Goal: Navigation & Orientation: Find specific page/section

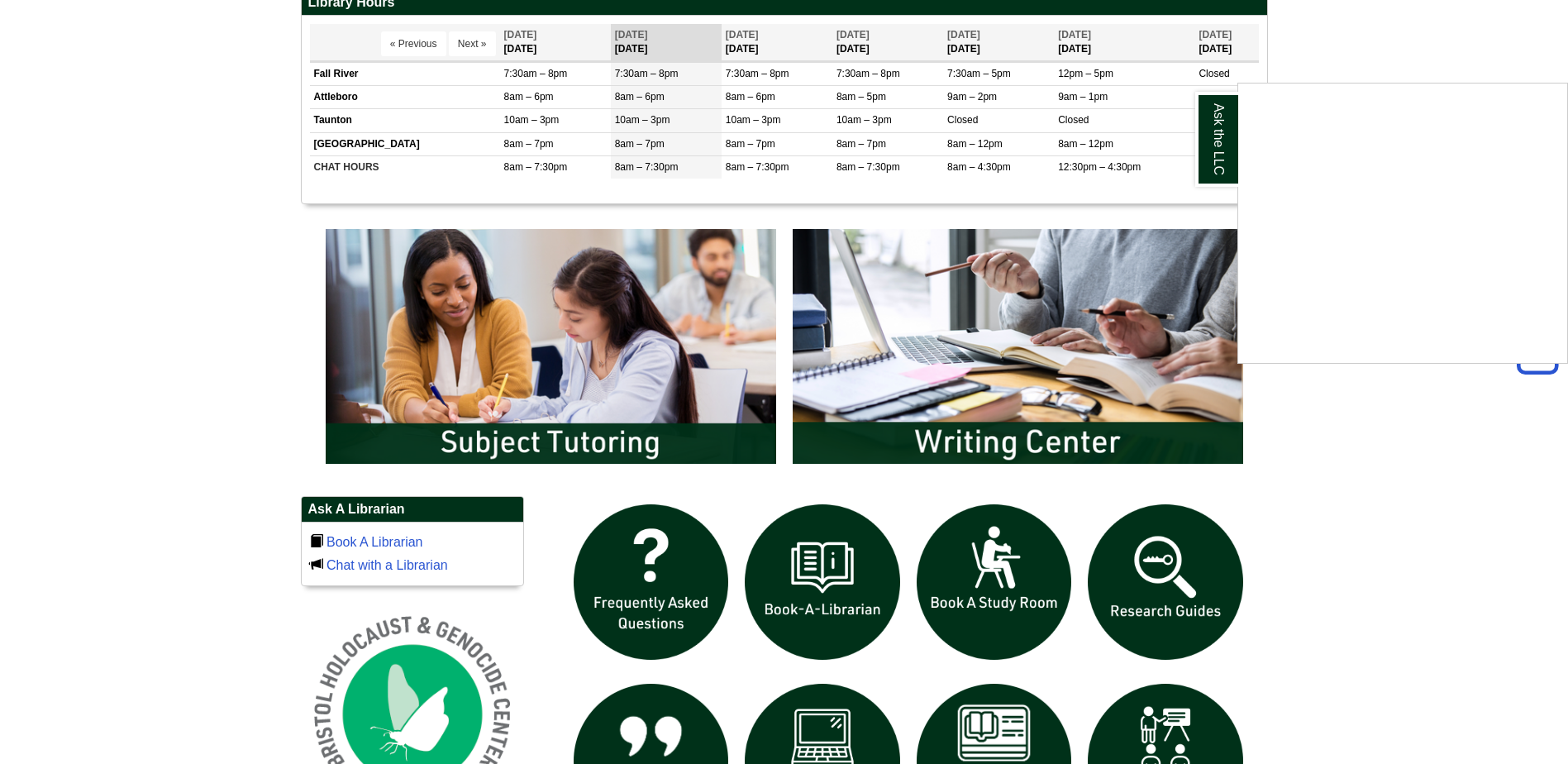
scroll to position [744, 0]
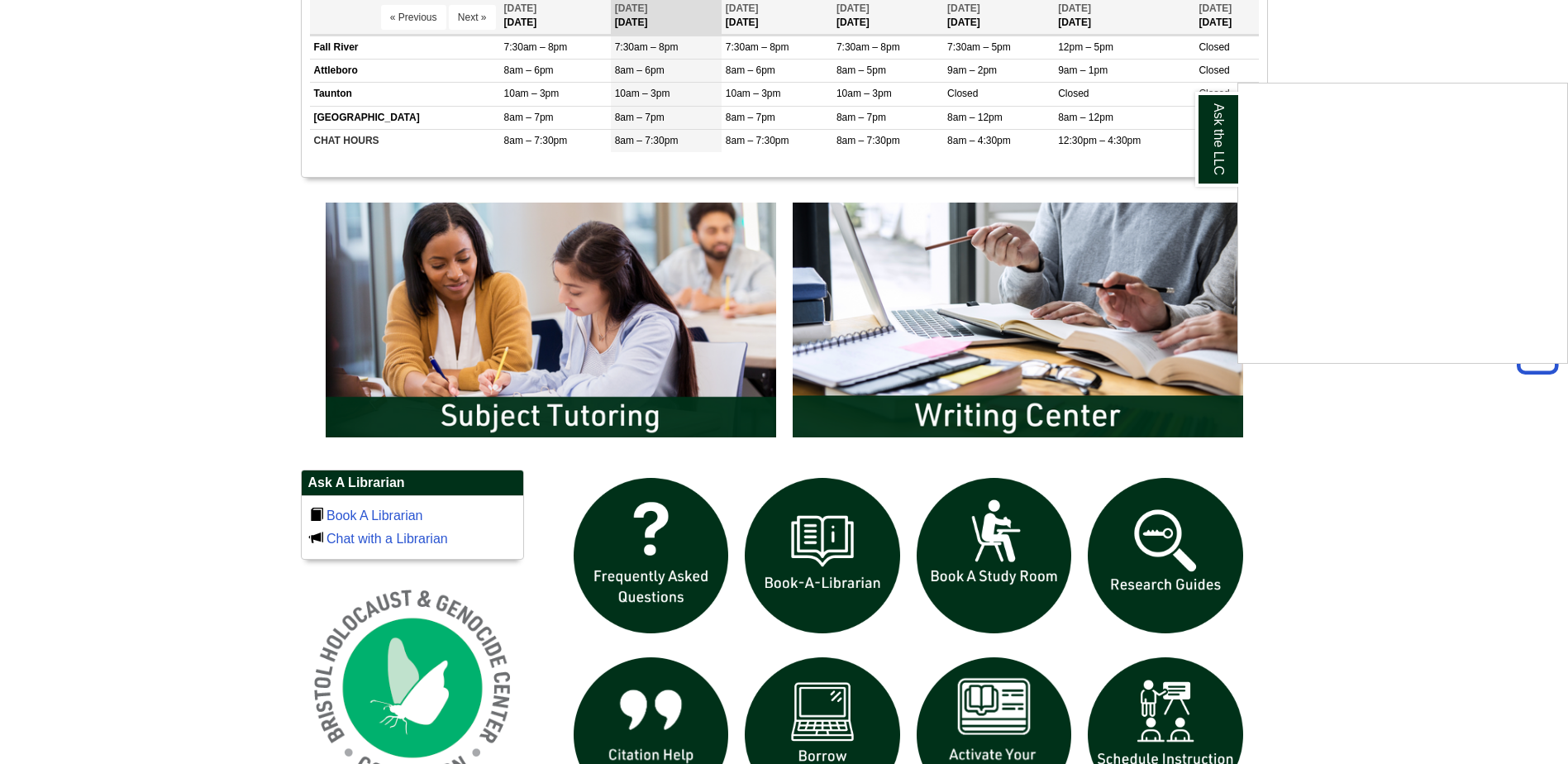
click at [611, 409] on div "Ask the LLC" at bounding box center [784, 382] width 1568 height 764
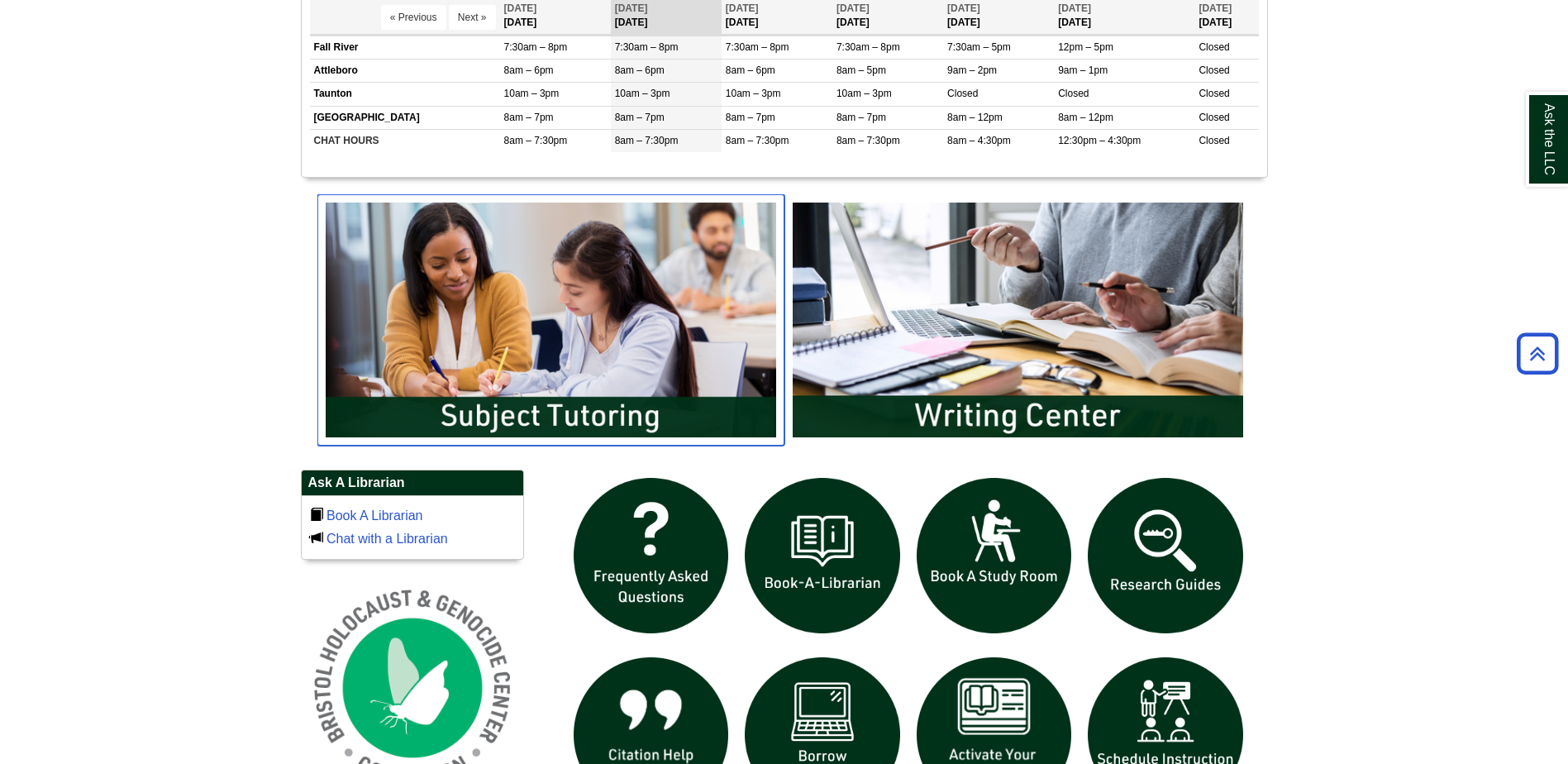
click at [611, 409] on img "slideshow" at bounding box center [551, 319] width 467 height 251
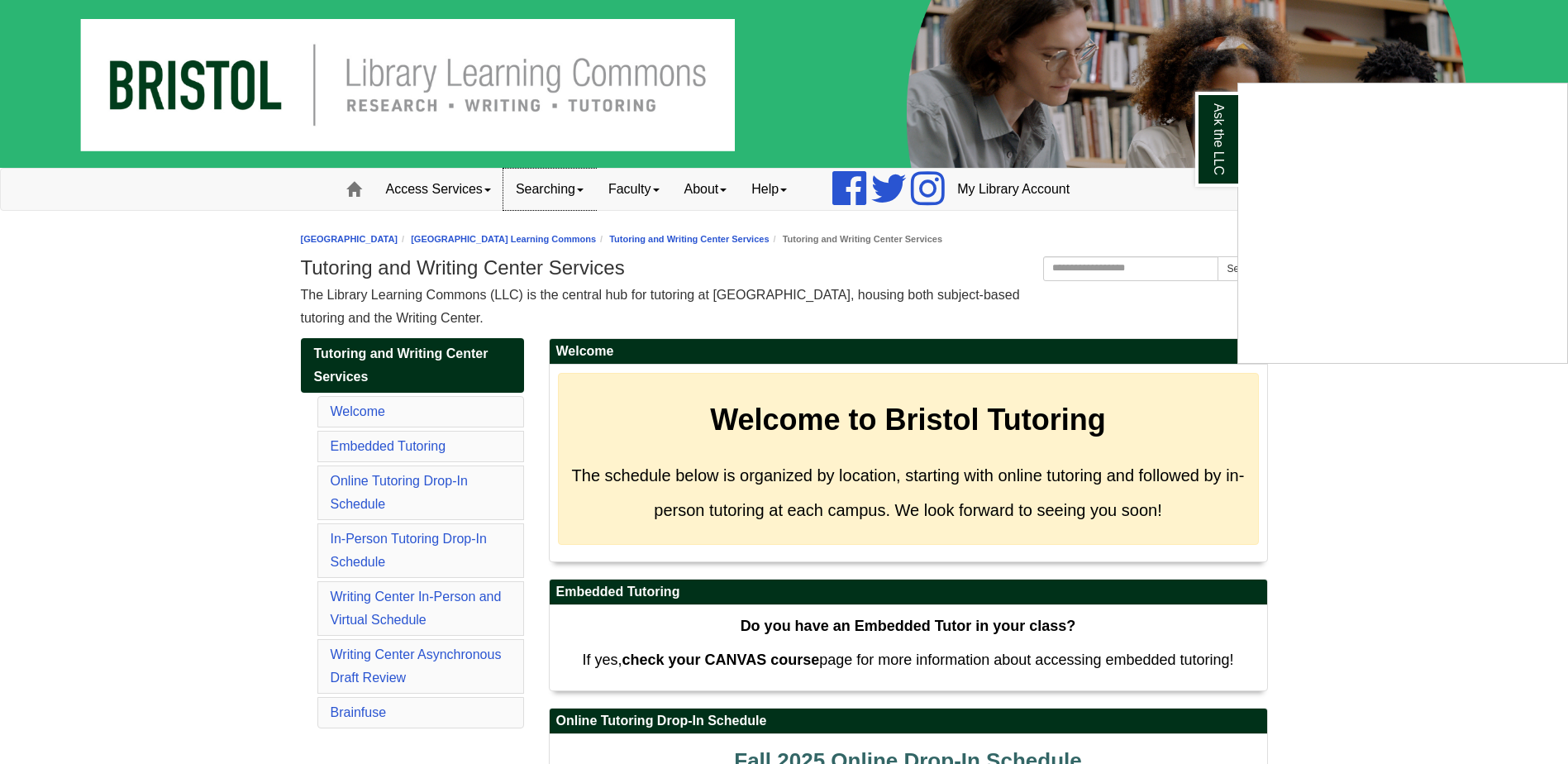
click at [588, 188] on div "Ask the LLC" at bounding box center [784, 382] width 1568 height 764
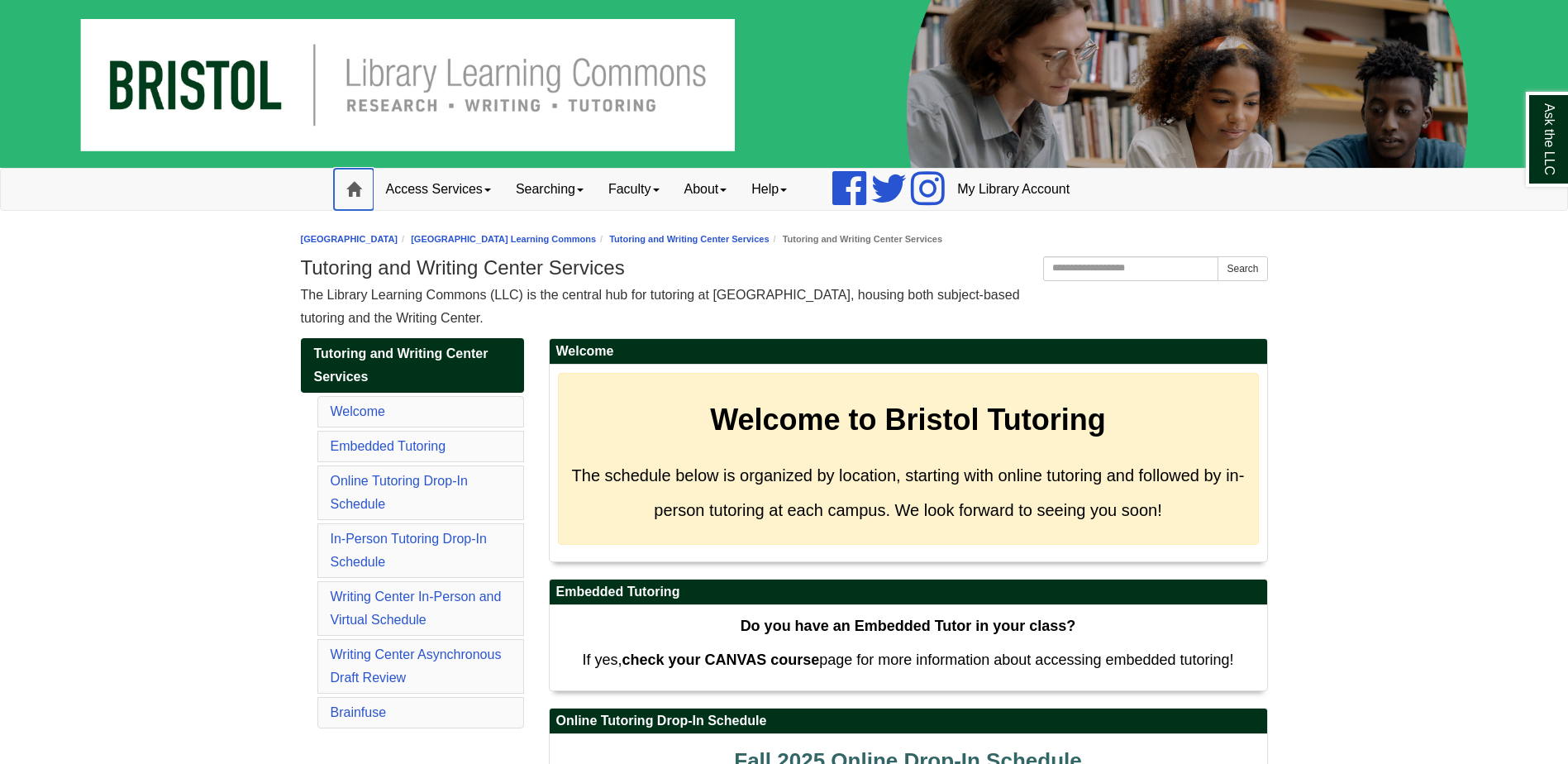
click at [353, 191] on span at bounding box center [354, 190] width 15 height 15
